Goal: Information Seeking & Learning: Learn about a topic

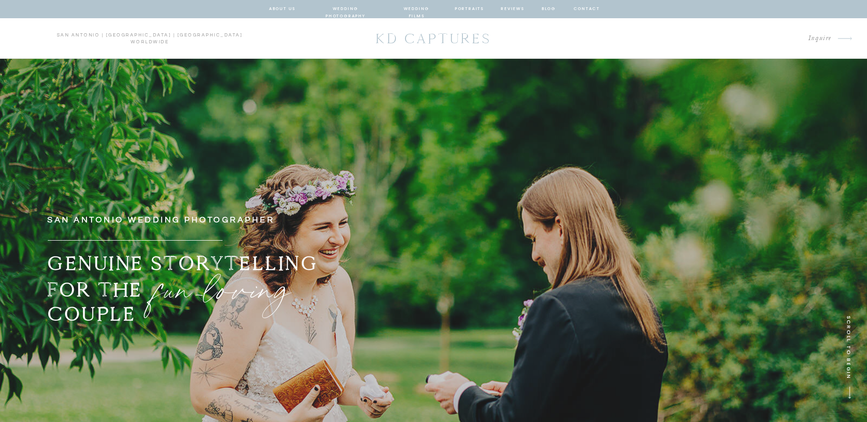
click at [366, 10] on nav "wedding photography" at bounding box center [345, 9] width 67 height 8
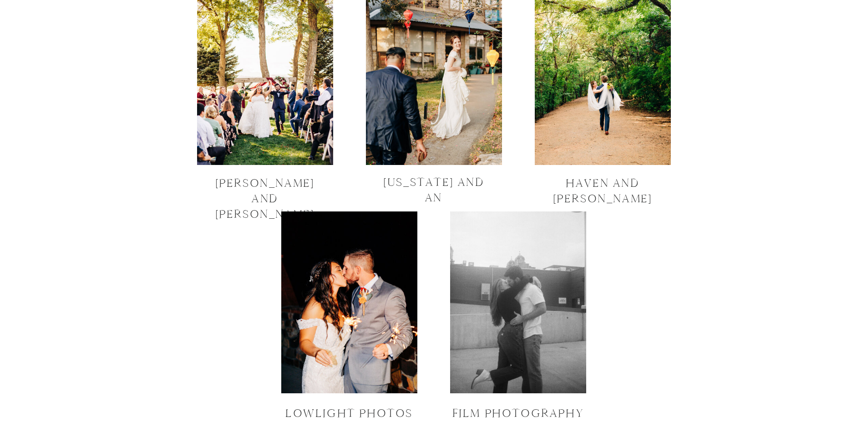
scroll to position [3141, 0]
click at [265, 139] on div at bounding box center [265, 75] width 136 height 182
click at [464, 109] on div at bounding box center [434, 75] width 136 height 182
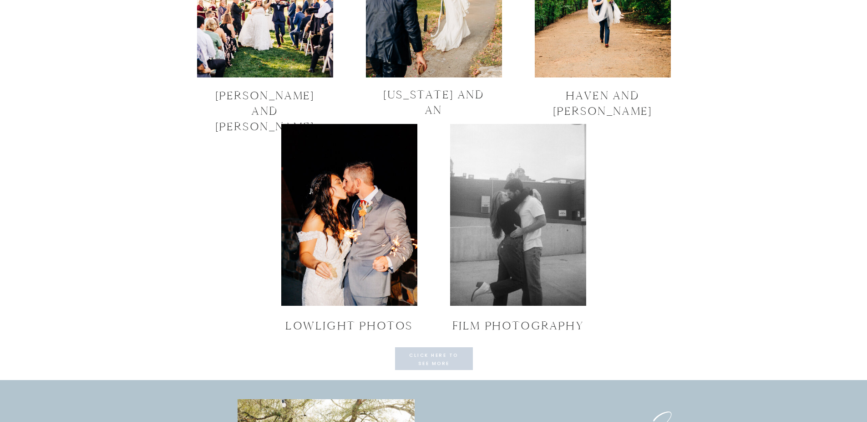
click at [387, 256] on div at bounding box center [349, 215] width 136 height 182
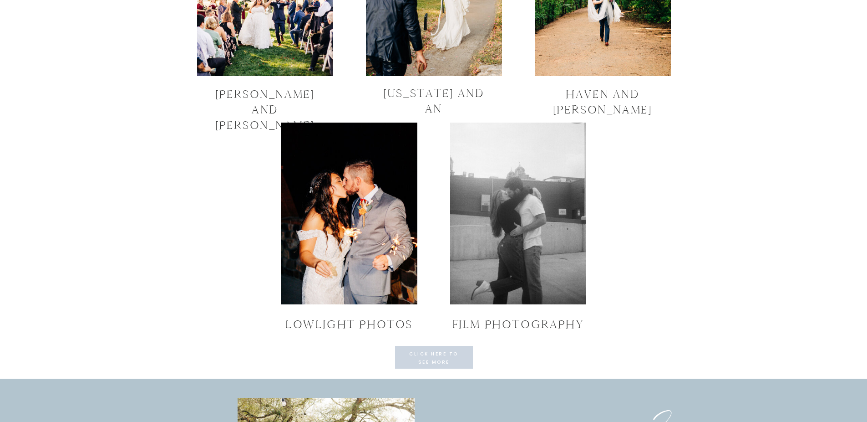
scroll to position [3231, 0]
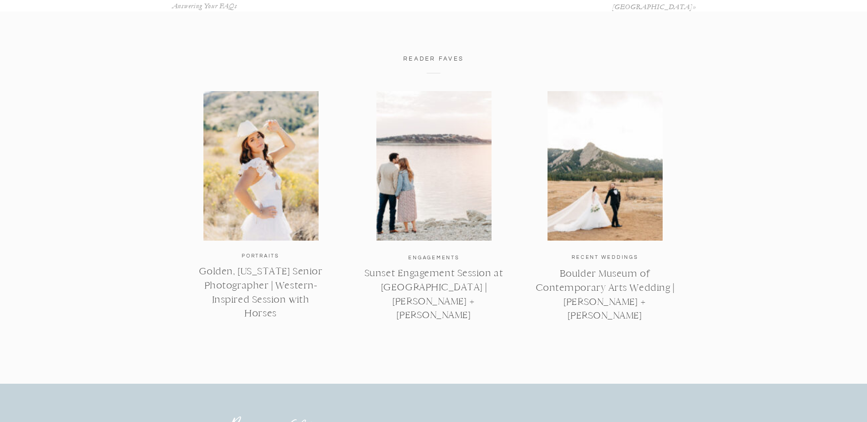
scroll to position [2732, 0]
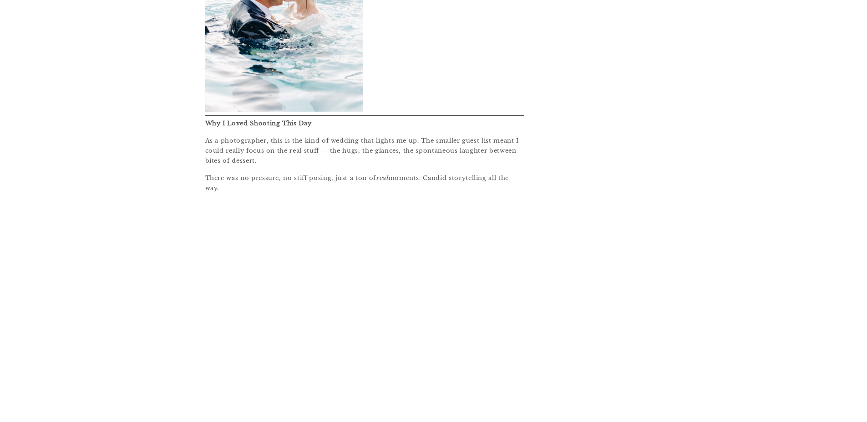
scroll to position [2029, 0]
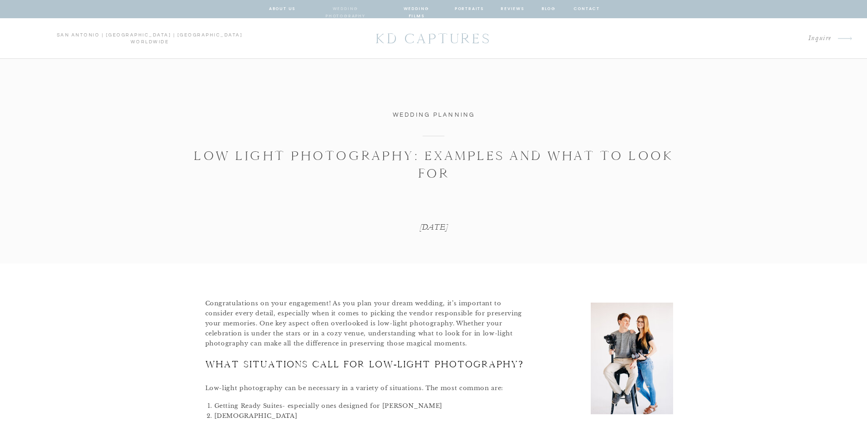
click at [371, 5] on nav "wedding photography" at bounding box center [345, 9] width 67 height 8
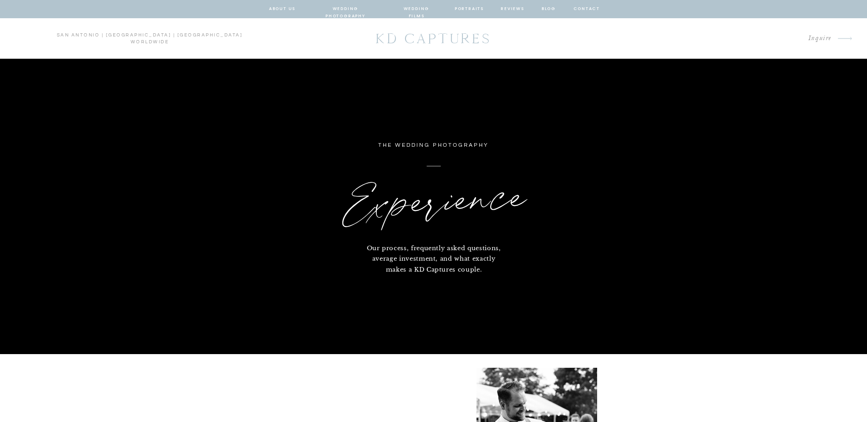
click at [505, 9] on nav "reviews" at bounding box center [513, 9] width 24 height 8
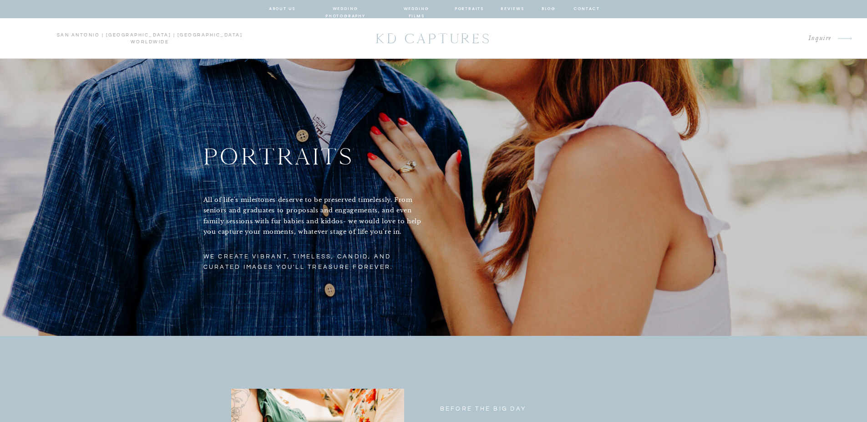
click at [337, 6] on nav "wedding photography" at bounding box center [345, 9] width 67 height 8
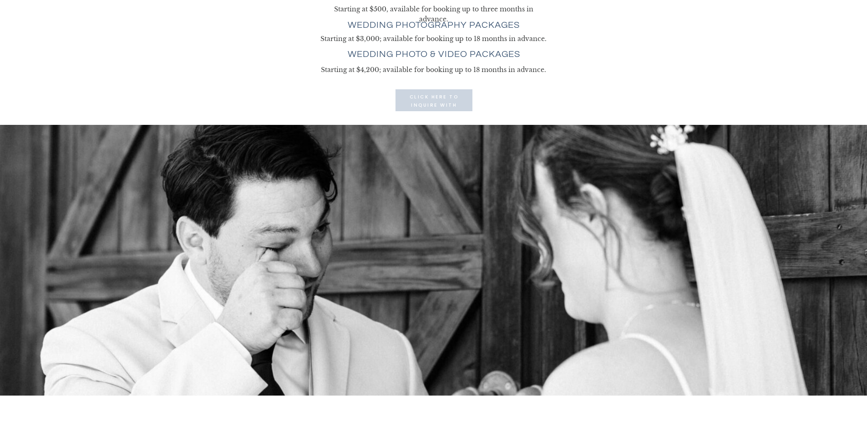
scroll to position [2595, 0]
